Goal: Task Accomplishment & Management: Complete application form

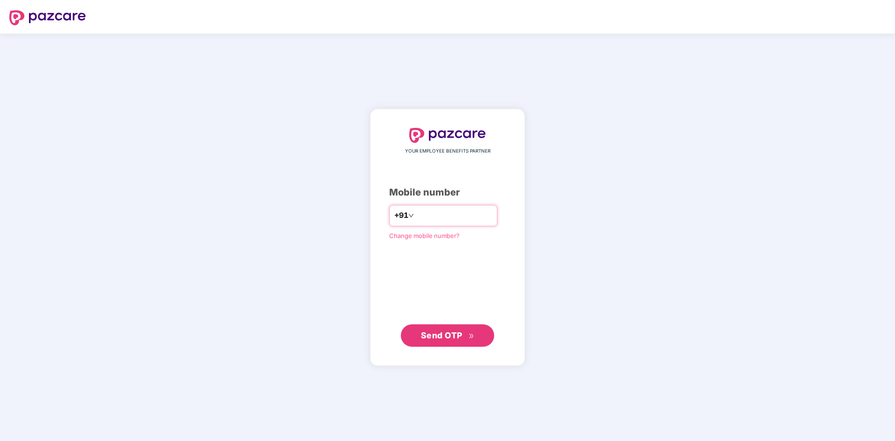
click at [492, 219] on input "number" at bounding box center [454, 215] width 77 height 15
type input "**********"
click at [463, 342] on span "Send OTP" at bounding box center [448, 335] width 54 height 13
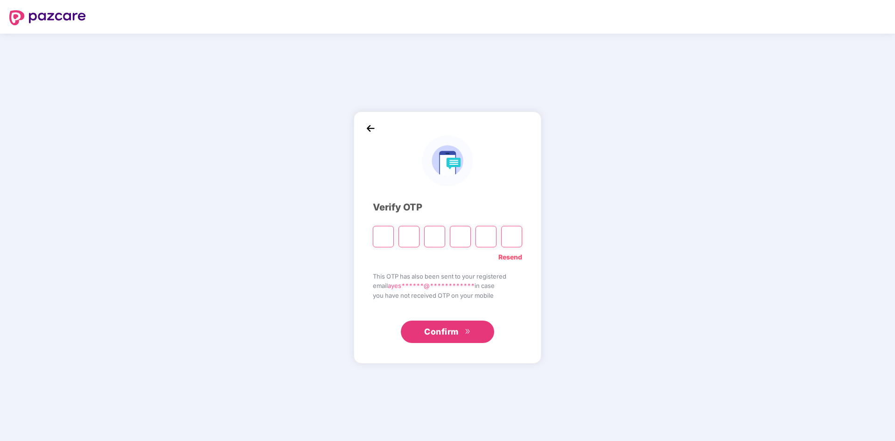
type input "*"
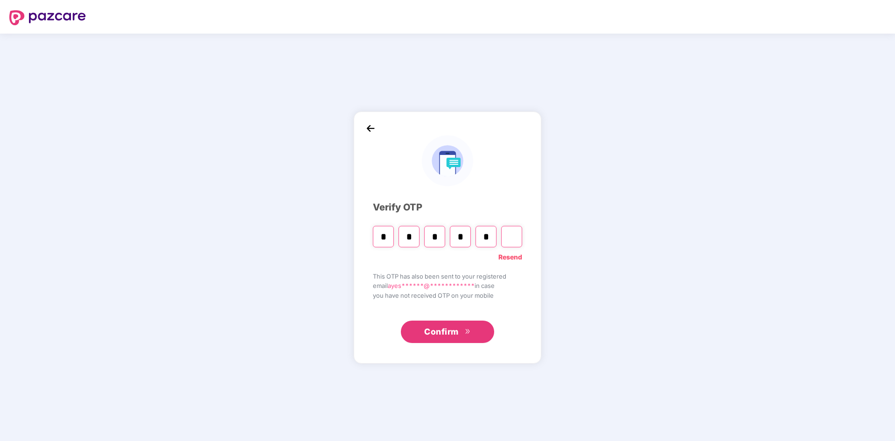
type input "*"
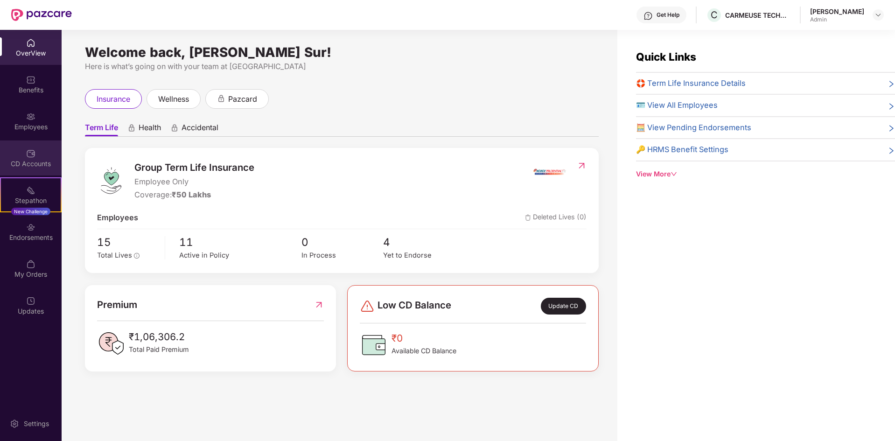
click at [37, 146] on div "CD Accounts" at bounding box center [31, 157] width 62 height 35
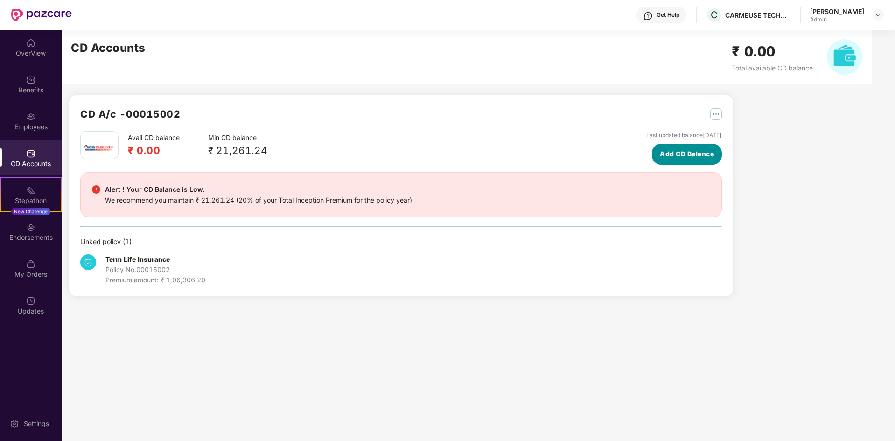
click at [678, 159] on span "Add CD Balance" at bounding box center [687, 154] width 54 height 10
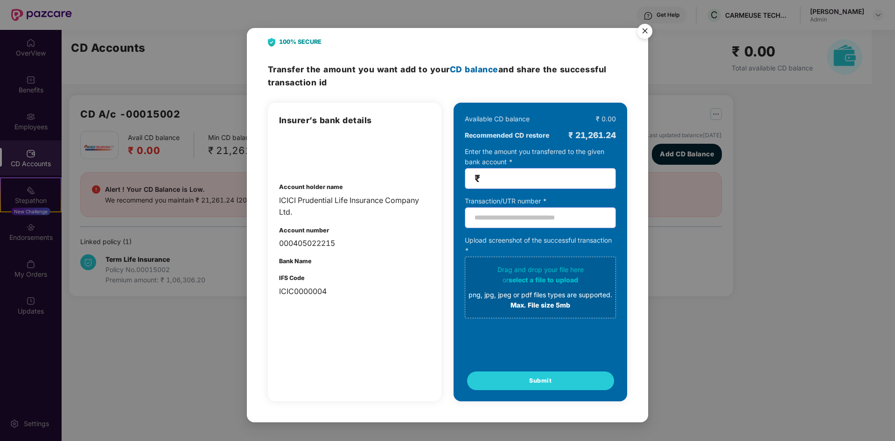
click at [538, 178] on input "number" at bounding box center [544, 178] width 124 height 11
type input "*****"
click at [586, 218] on input "text" at bounding box center [540, 217] width 151 height 21
click at [547, 217] on input "text" at bounding box center [540, 217] width 151 height 21
type input "**********"
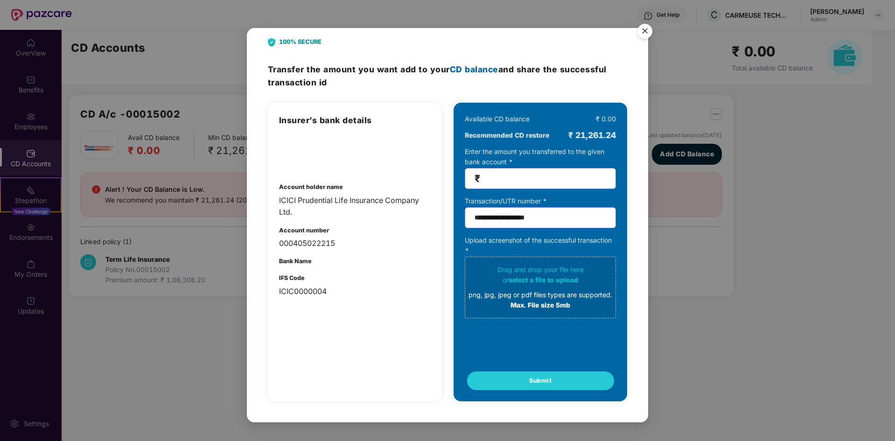
click at [546, 275] on div "or select a file to upload" at bounding box center [540, 280] width 144 height 10
click at [555, 283] on span "select a file to upload" at bounding box center [544, 280] width 70 height 8
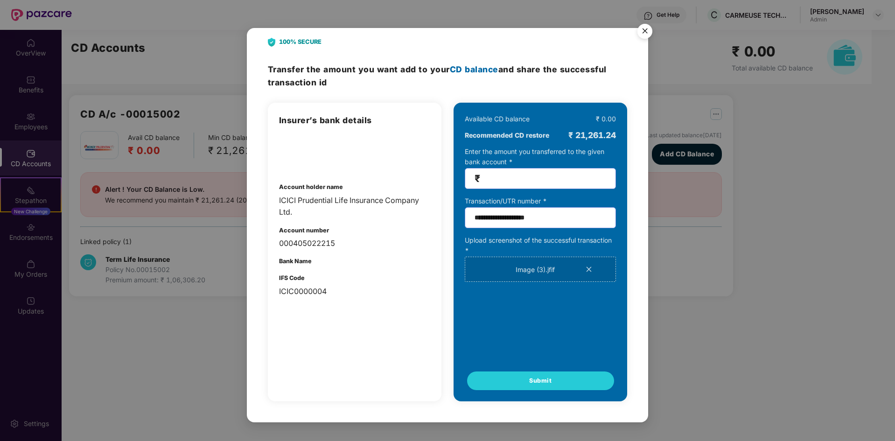
click at [588, 271] on icon "close" at bounding box center [588, 269] width 7 height 7
click at [515, 383] on button "Submit" at bounding box center [540, 380] width 147 height 19
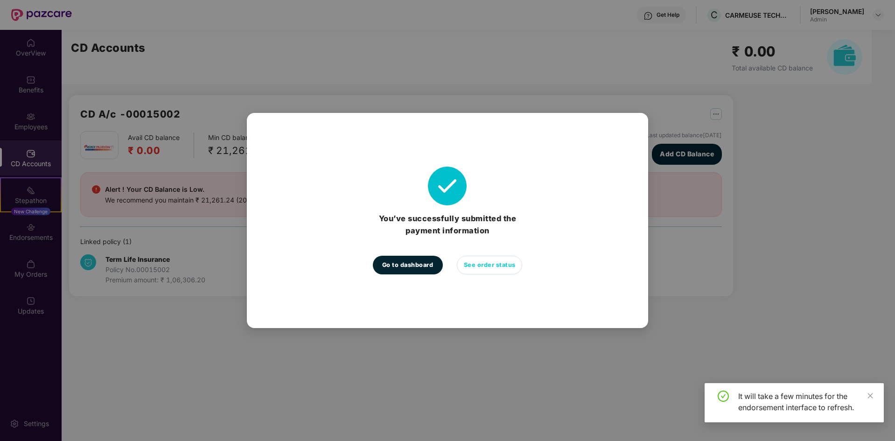
click at [484, 263] on span "See order status" at bounding box center [490, 264] width 52 height 9
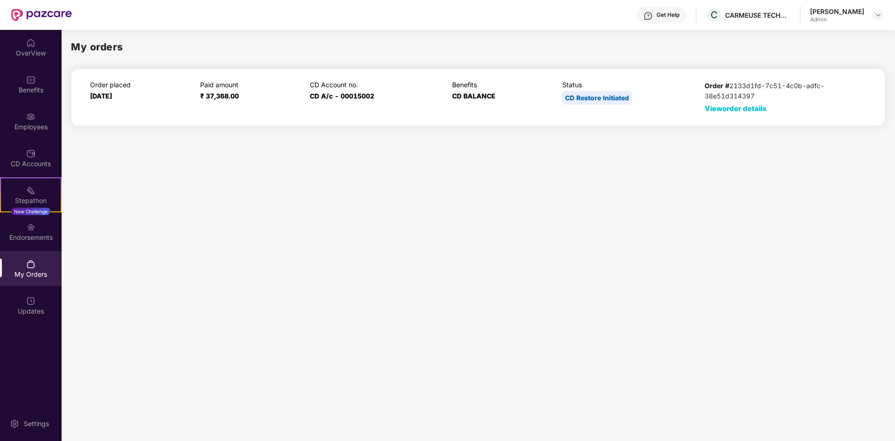
click at [735, 108] on span "View order details" at bounding box center [735, 108] width 62 height 9
